Goal: Navigation & Orientation: Find specific page/section

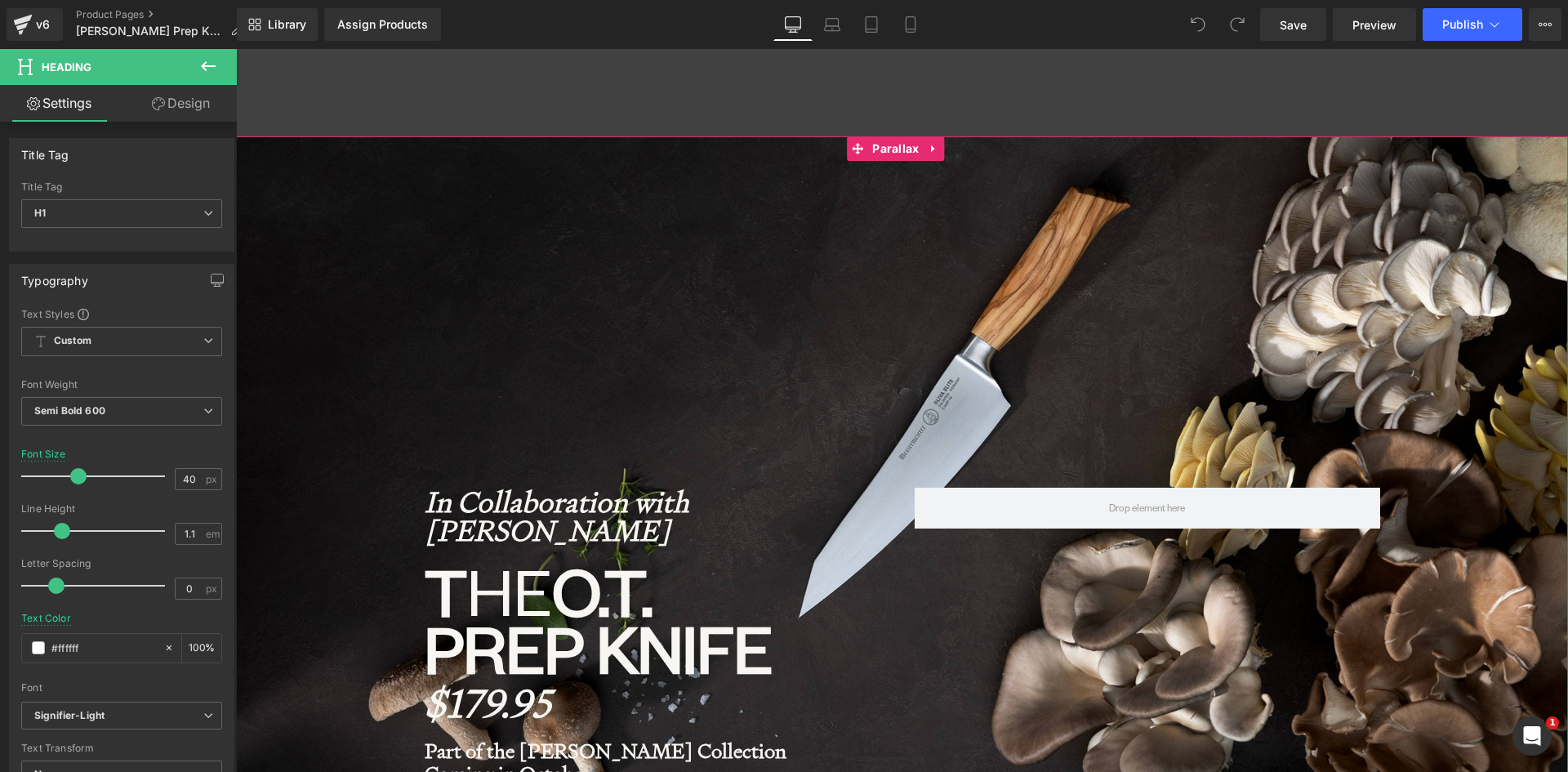
scroll to position [9223, 1320]
click at [472, 511] on strong "In Collaboration with [PERSON_NAME]" at bounding box center [557, 516] width 264 height 65
click at [1390, 22] on span "Preview" at bounding box center [1375, 25] width 44 height 17
click at [417, 501] on div "In Collaboration with [PERSON_NAME] Heading T he O.T. Prep Knife Heading $179.9…" at bounding box center [658, 665] width 490 height 356
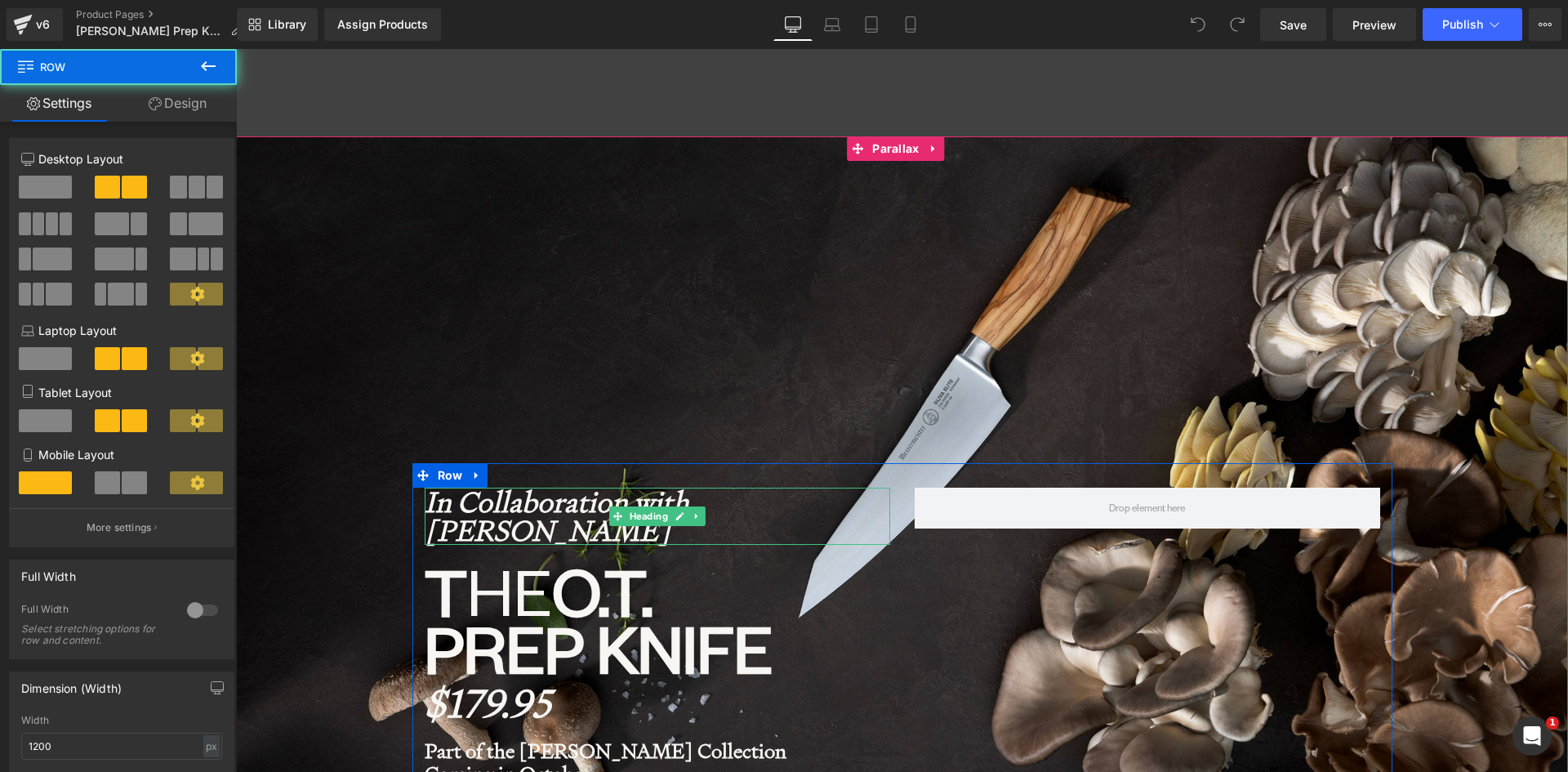
click at [432, 502] on strong "In Collaboration with [PERSON_NAME]" at bounding box center [557, 516] width 264 height 65
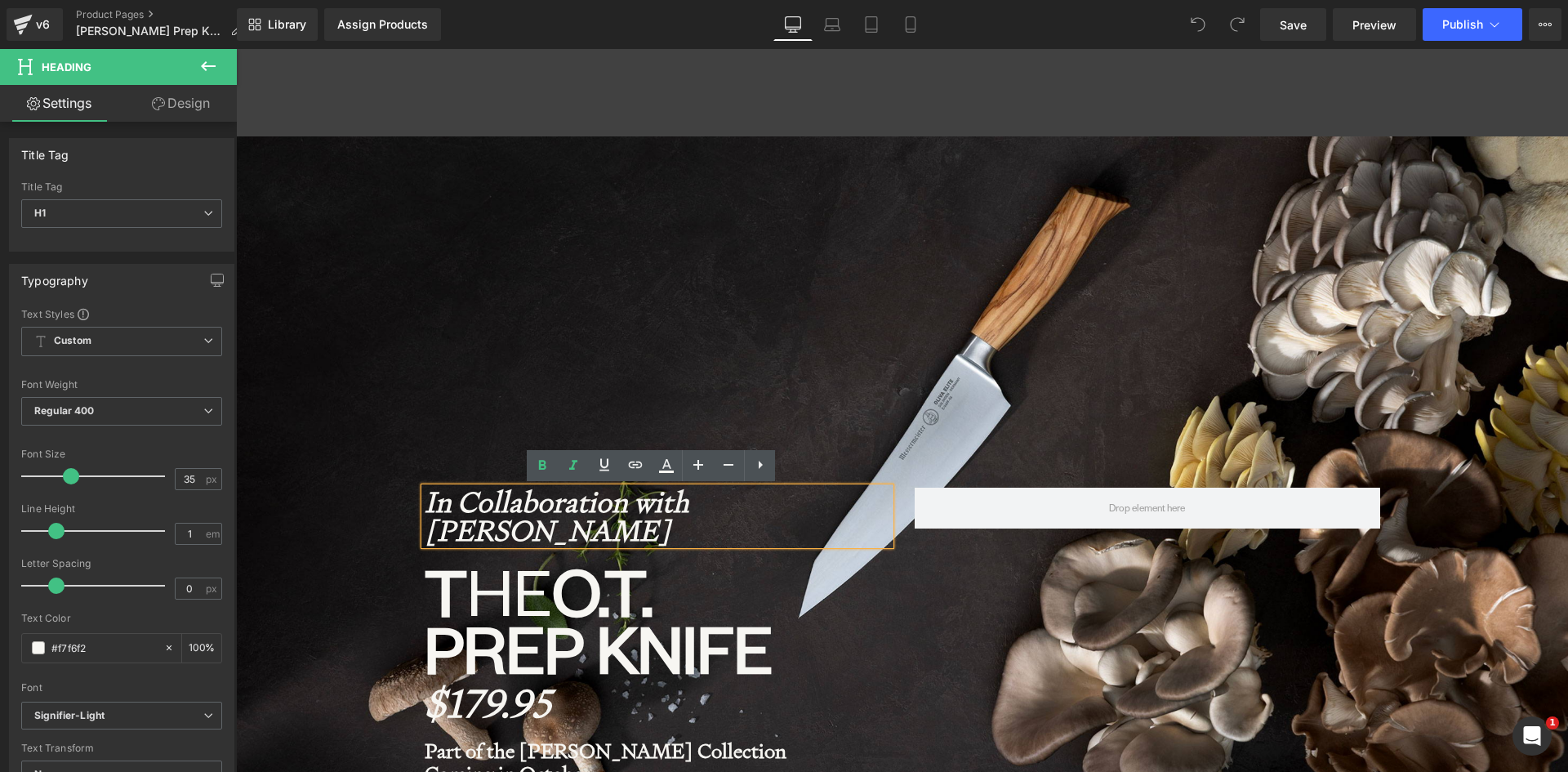
drag, startPoint x: 583, startPoint y: 528, endPoint x: 415, endPoint y: 487, distance: 172.9
click at [425, 487] on div "In Collaboration with [PERSON_NAME]" at bounding box center [658, 515] width 465 height 57
drag, startPoint x: 626, startPoint y: 530, endPoint x: 636, endPoint y: 530, distance: 10.0
click at [627, 530] on strong "In Collaboration with [PERSON_NAME]" at bounding box center [557, 516] width 264 height 65
drag, startPoint x: 648, startPoint y: 535, endPoint x: 422, endPoint y: 499, distance: 228.8
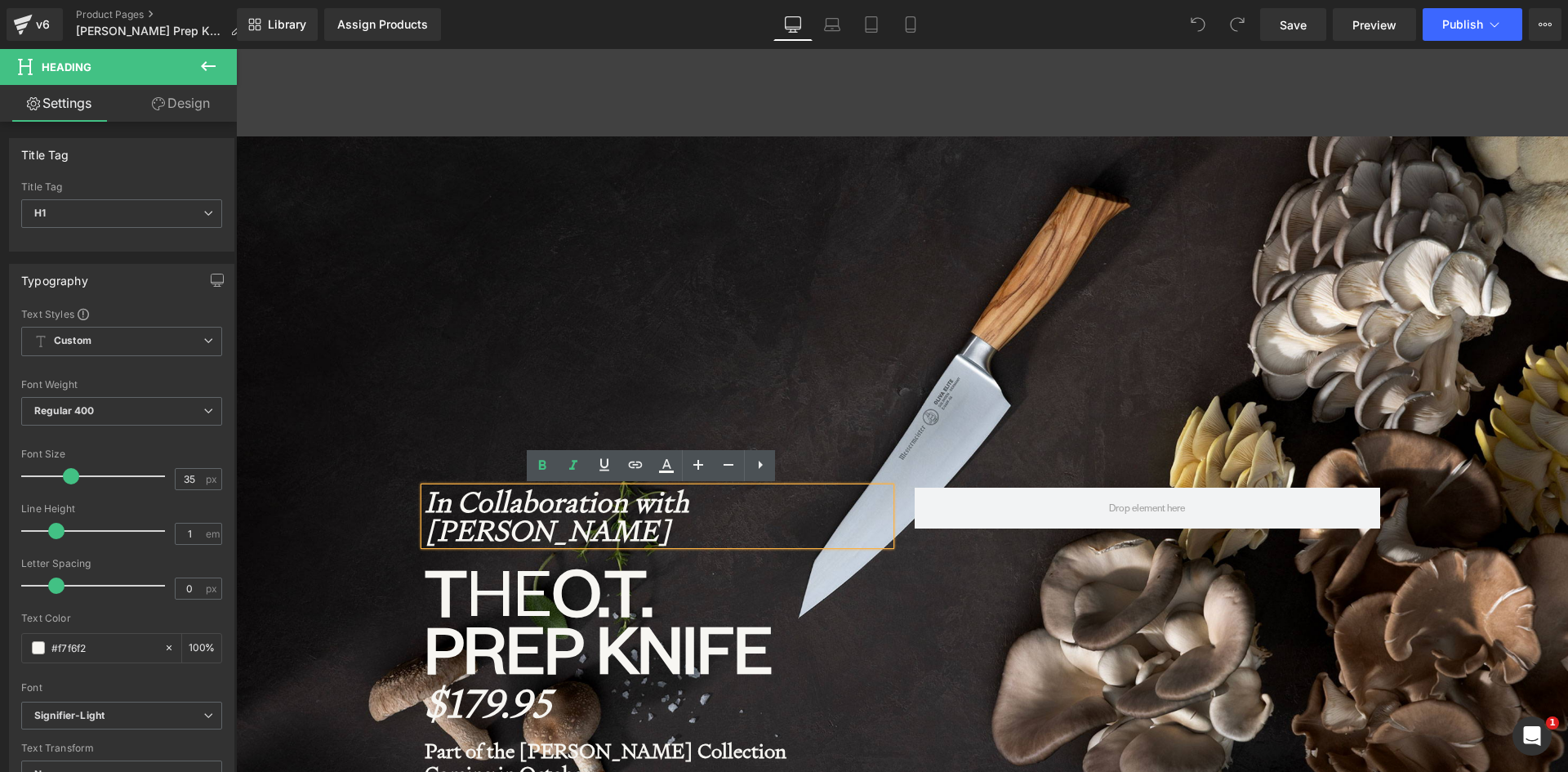
click at [425, 499] on h1 "In Collaboration with [PERSON_NAME]" at bounding box center [658, 515] width 465 height 57
click at [543, 466] on icon at bounding box center [542, 465] width 19 height 19
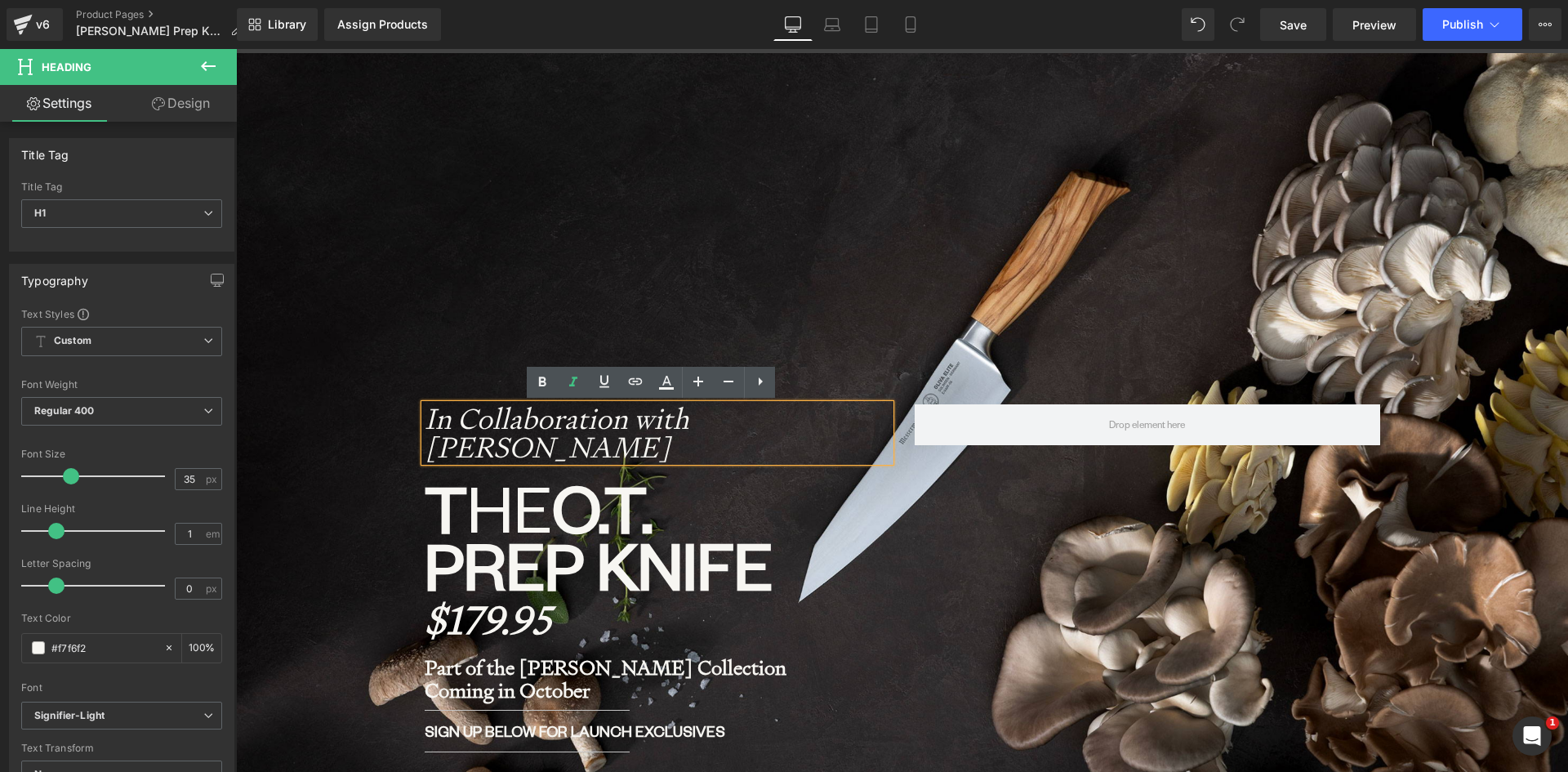
scroll to position [163, 0]
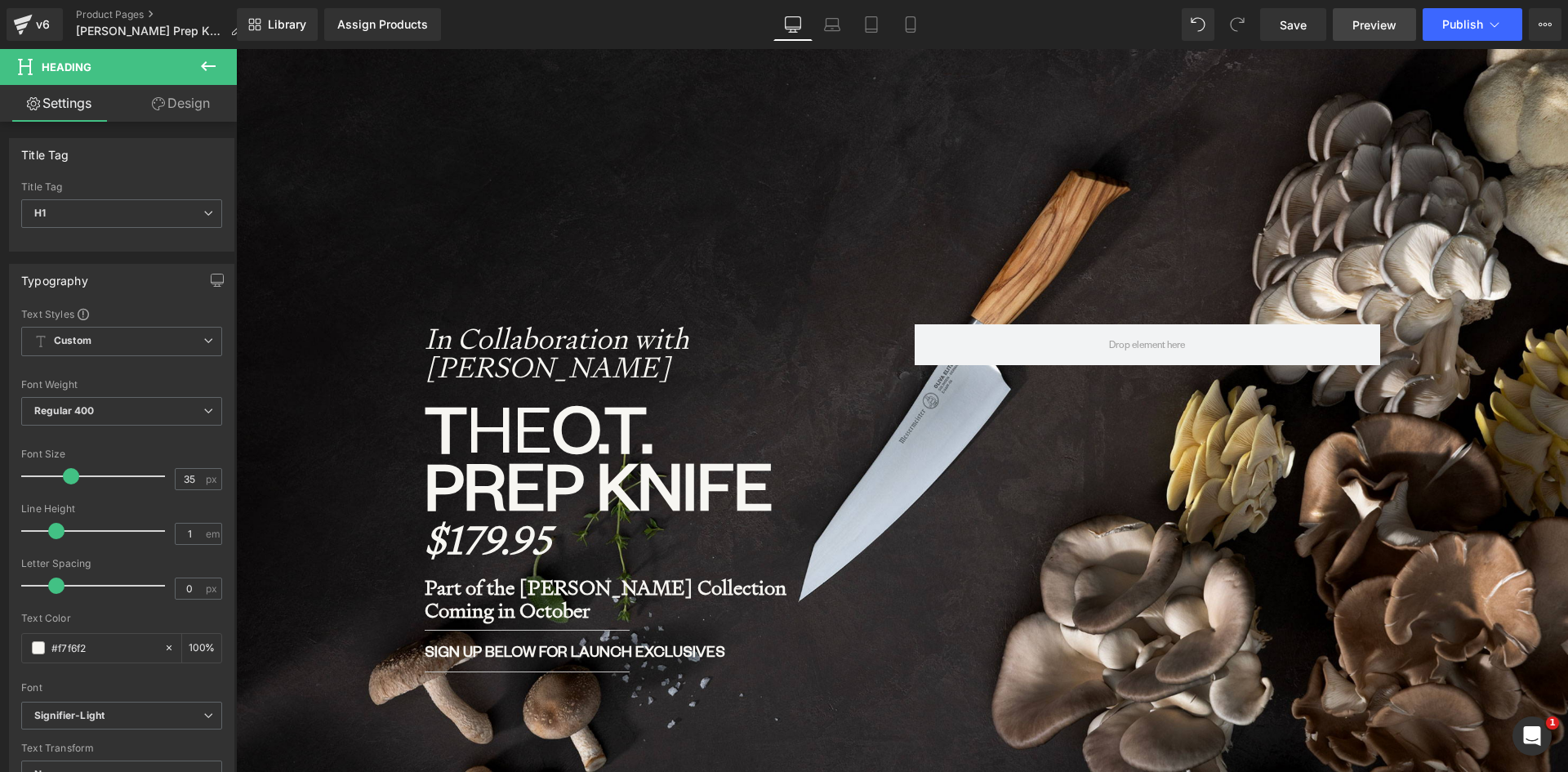
click at [1377, 19] on span "Preview" at bounding box center [1375, 25] width 44 height 17
